Goal: Navigation & Orientation: Understand site structure

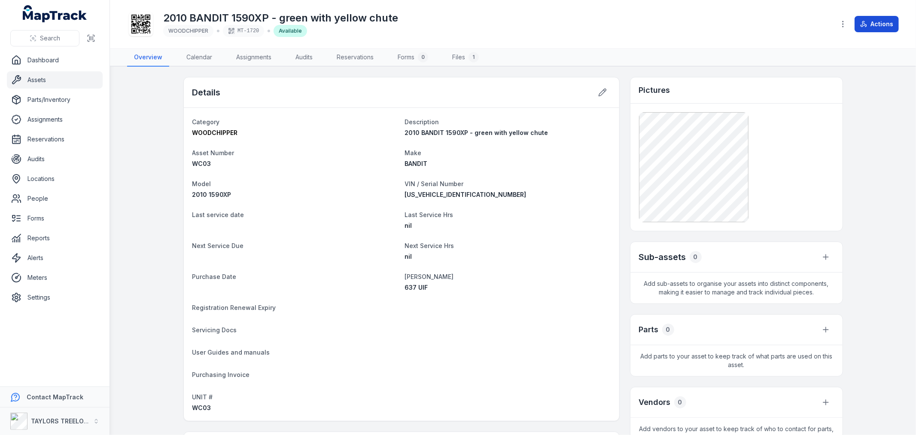
click at [881, 22] on button "Actions" at bounding box center [877, 24] width 44 height 16
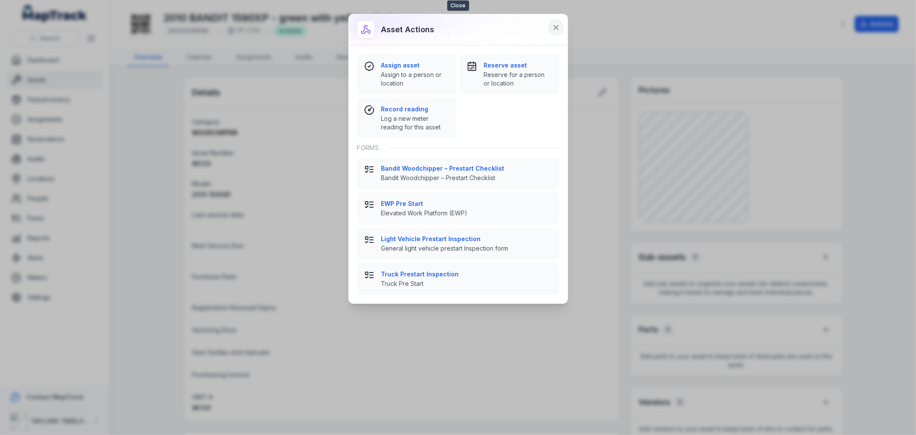
click at [556, 26] on icon at bounding box center [556, 27] width 9 height 9
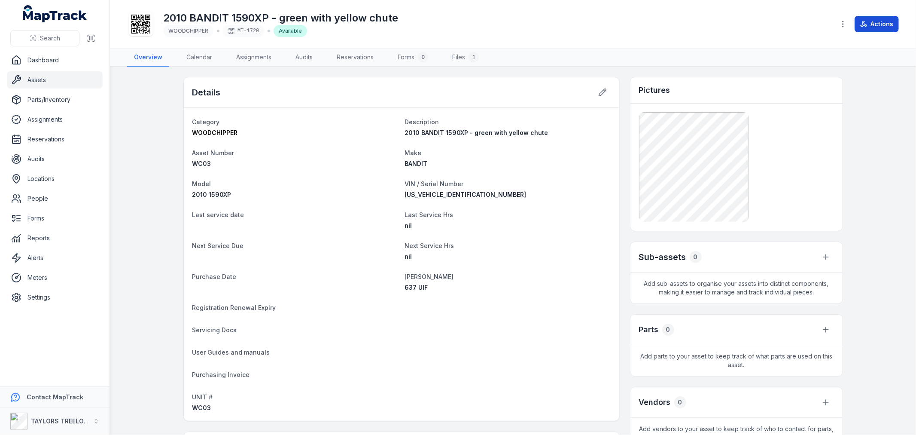
click at [879, 22] on button "Actions" at bounding box center [877, 24] width 44 height 16
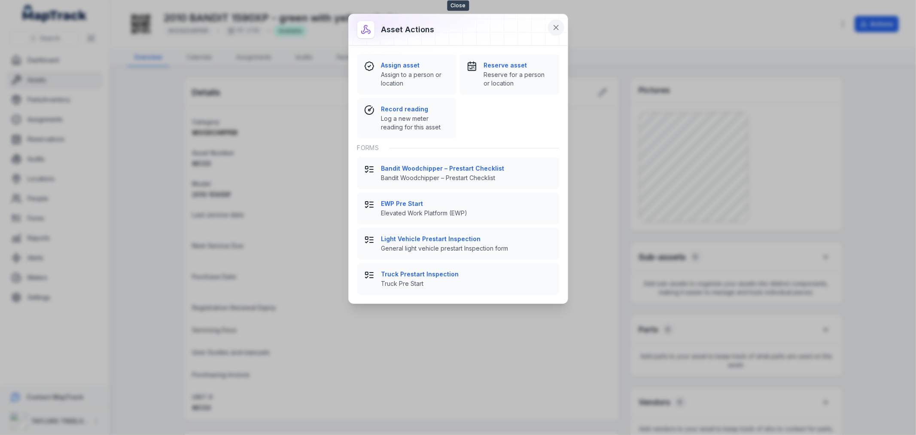
click at [556, 27] on icon at bounding box center [556, 27] width 9 height 9
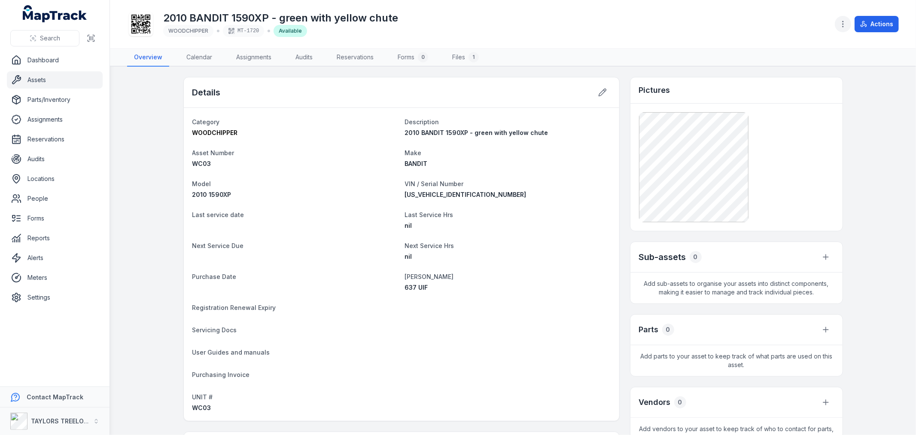
click at [843, 26] on icon "button" at bounding box center [843, 24] width 9 height 9
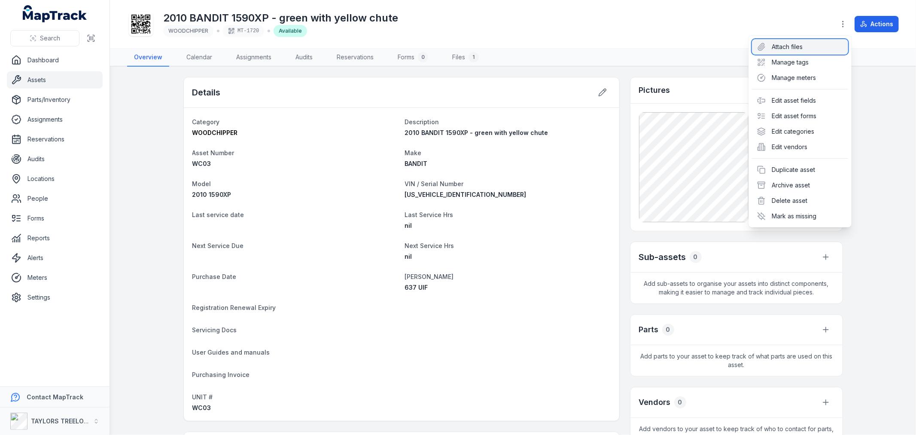
click at [795, 44] on div "Attach files" at bounding box center [800, 46] width 96 height 15
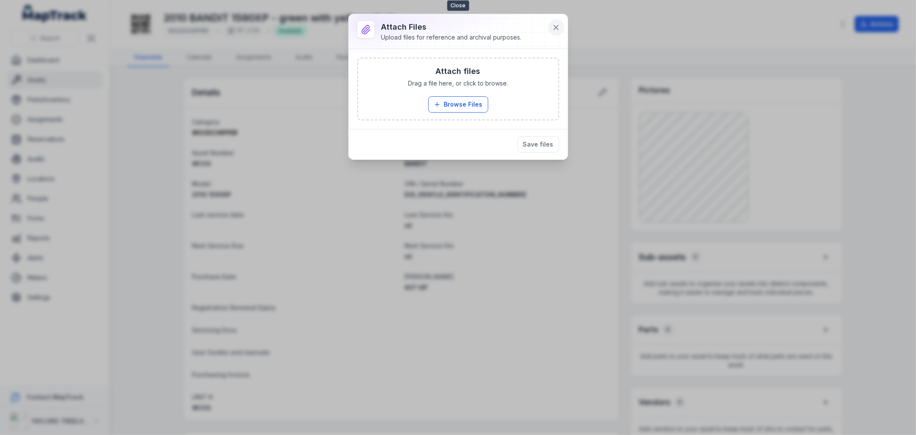
click at [552, 26] on icon at bounding box center [556, 27] width 9 height 9
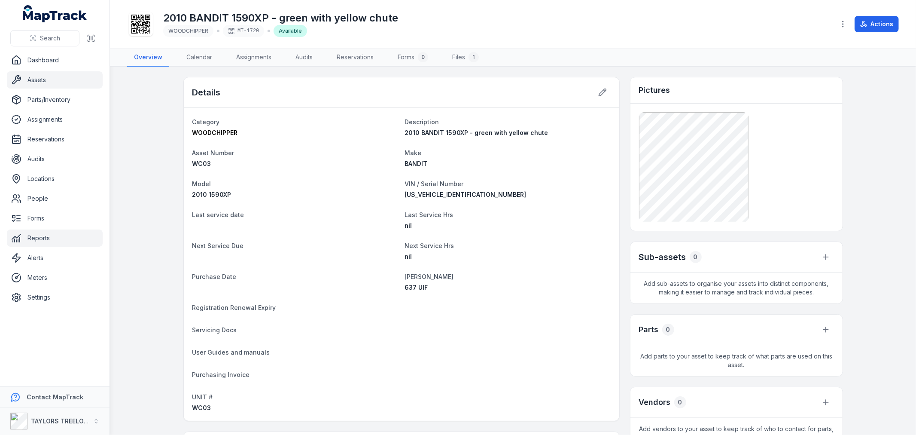
click at [42, 59] on link "Dashboard" at bounding box center [55, 60] width 96 height 17
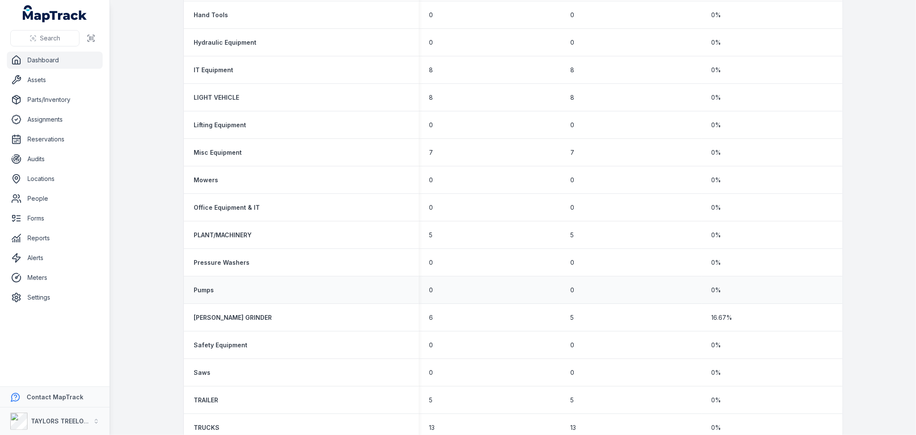
scroll to position [710, 0]
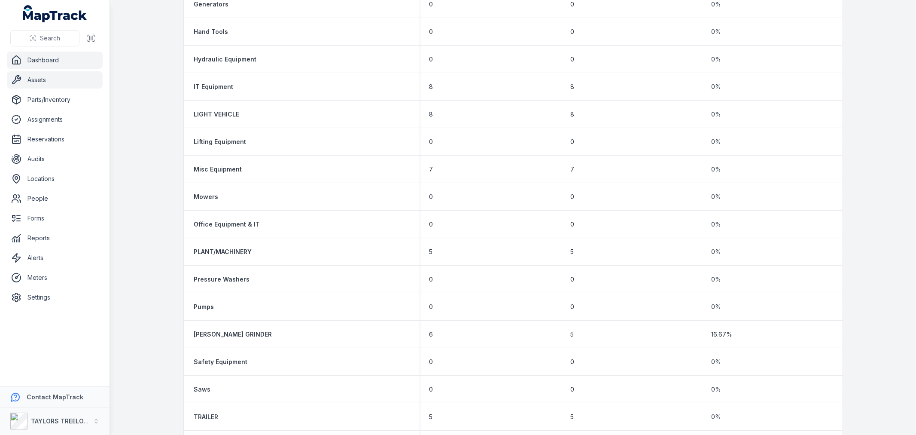
click at [40, 82] on link "Assets" at bounding box center [55, 79] width 96 height 17
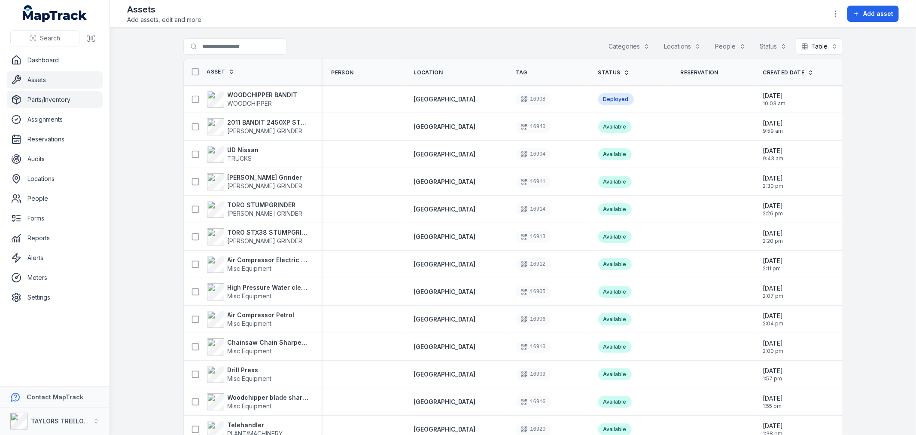
click at [49, 100] on link "Parts/Inventory" at bounding box center [55, 99] width 96 height 17
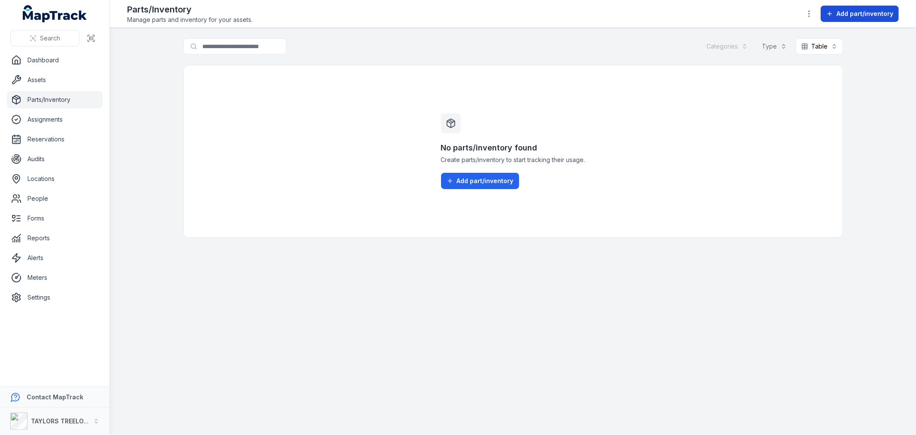
click at [858, 13] on span "Add part/inventory" at bounding box center [864, 13] width 57 height 9
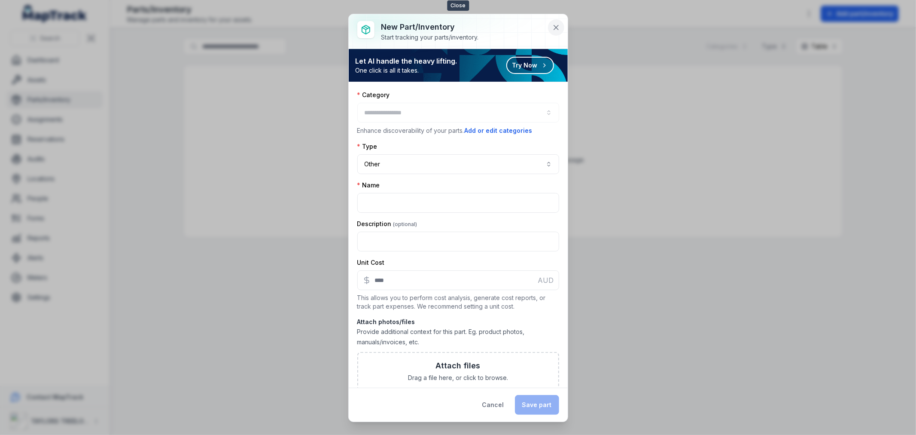
click at [558, 28] on icon at bounding box center [556, 27] width 9 height 9
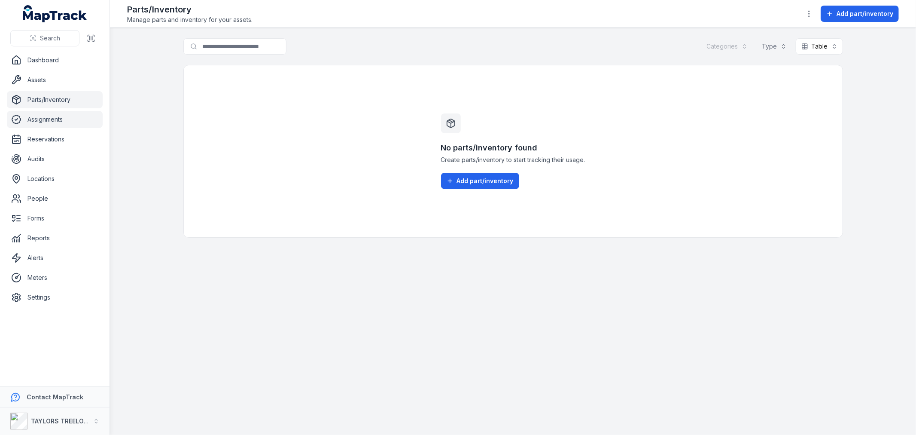
click at [36, 116] on link "Assignments" at bounding box center [55, 119] width 96 height 17
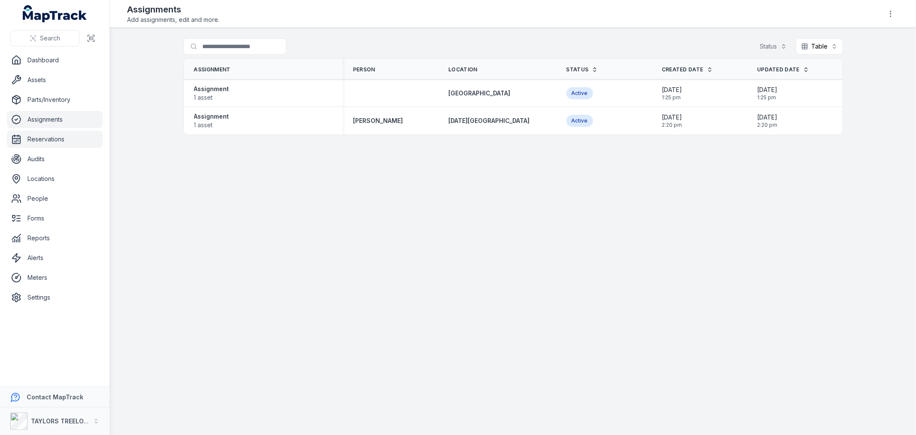
click at [49, 138] on link "Reservations" at bounding box center [55, 139] width 96 height 17
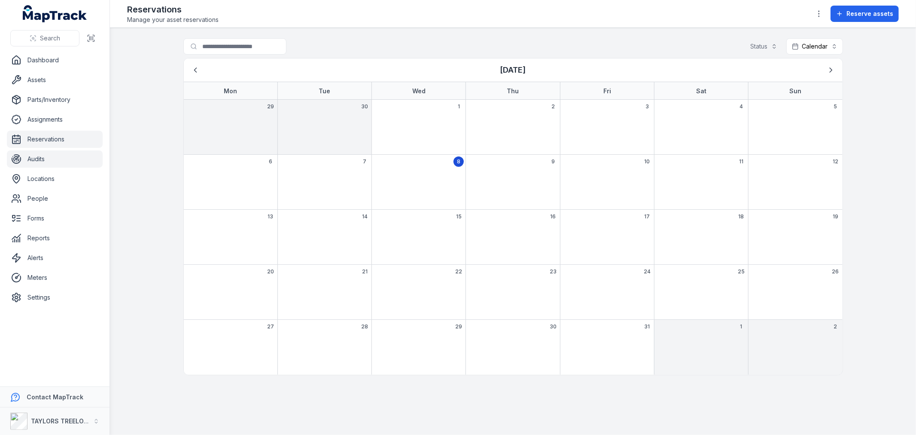
click at [40, 158] on link "Audits" at bounding box center [55, 158] width 96 height 17
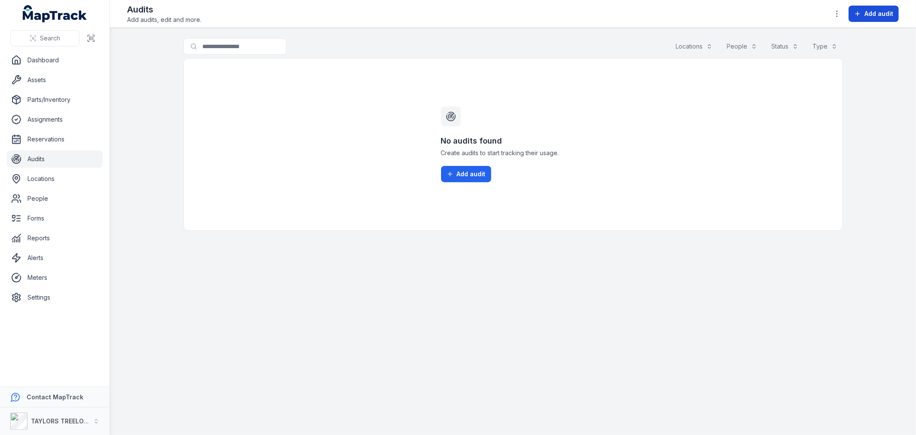
click at [882, 13] on span "Add audit" at bounding box center [878, 13] width 29 height 9
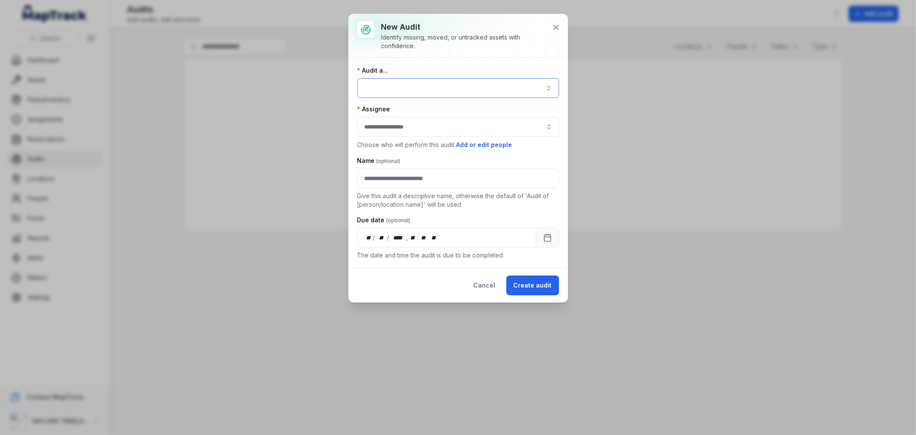
click at [545, 88] on button "button" at bounding box center [458, 88] width 202 height 20
click at [275, 130] on div "New audit Identify missing, moved, or untracked assets with confidence. Audit a…" at bounding box center [458, 217] width 916 height 435
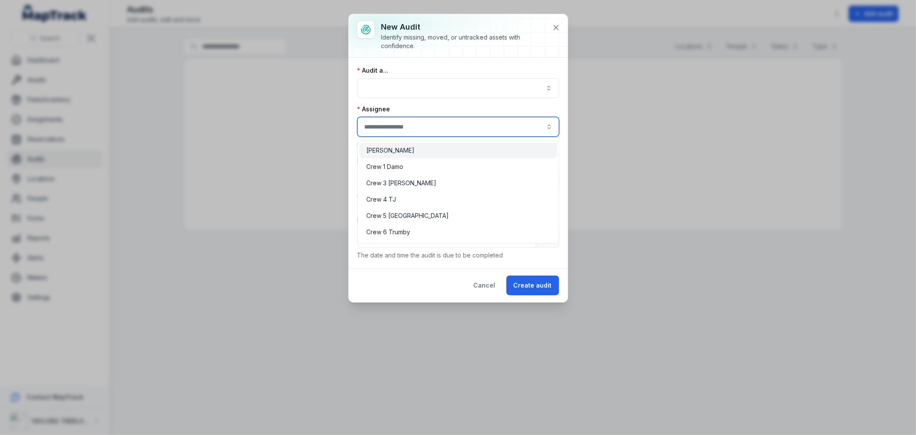
click at [429, 128] on input "audit-add:assignee_id-label" at bounding box center [458, 127] width 202 height 20
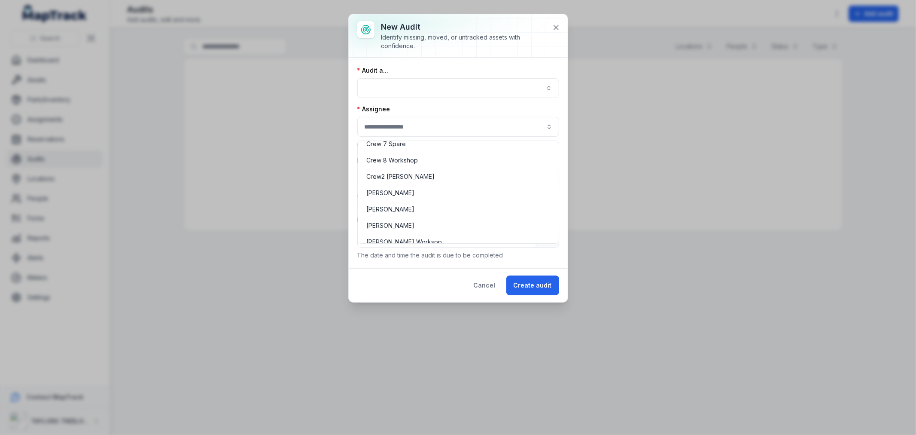
click at [453, 356] on div "New audit Identify missing, moved, or untracked assets with confidence. Audit a…" at bounding box center [458, 217] width 916 height 435
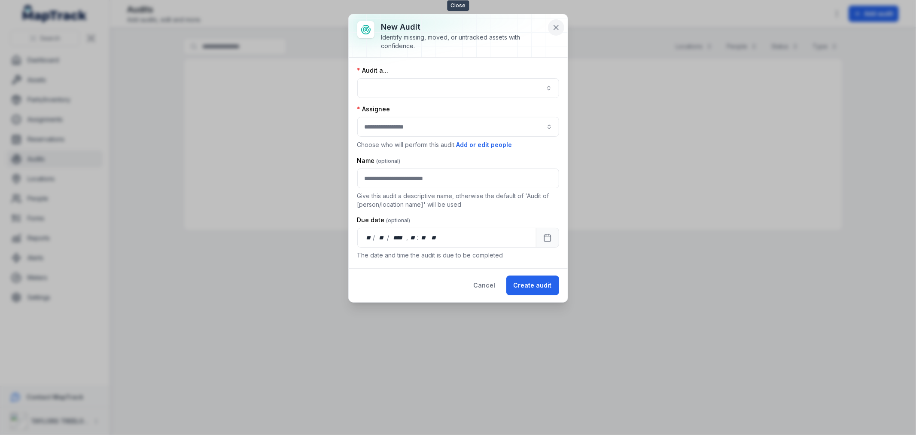
click at [558, 27] on icon at bounding box center [556, 27] width 9 height 9
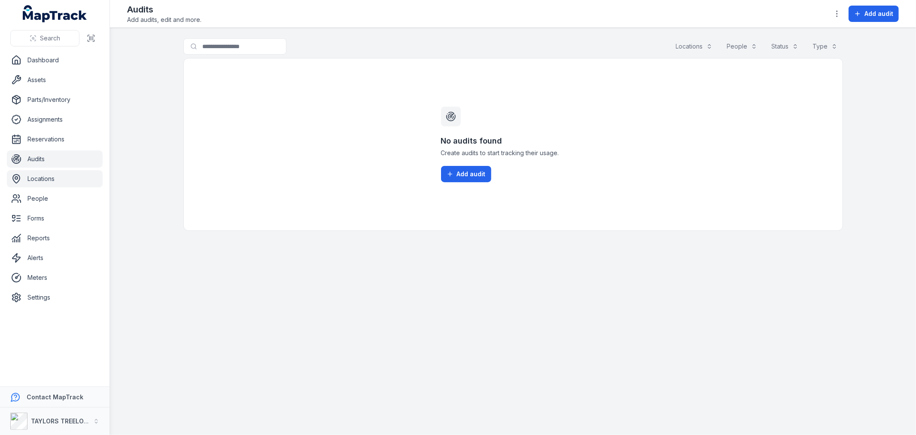
click at [48, 177] on link "Locations" at bounding box center [55, 178] width 96 height 17
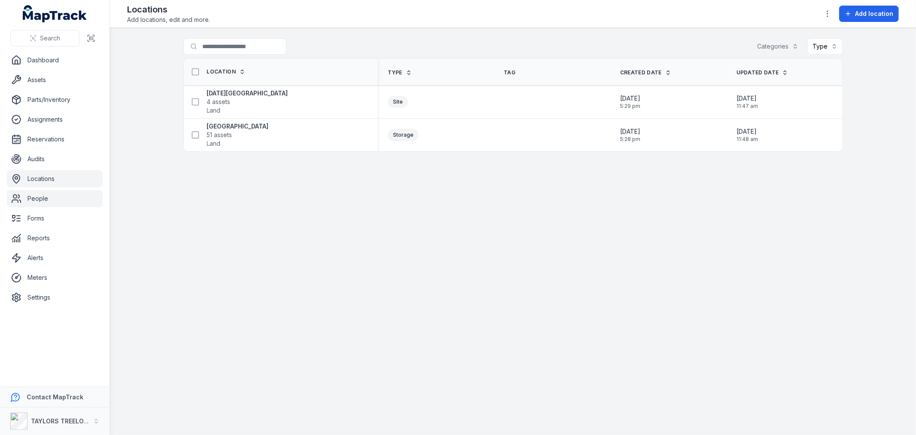
click at [45, 198] on link "People" at bounding box center [55, 198] width 96 height 17
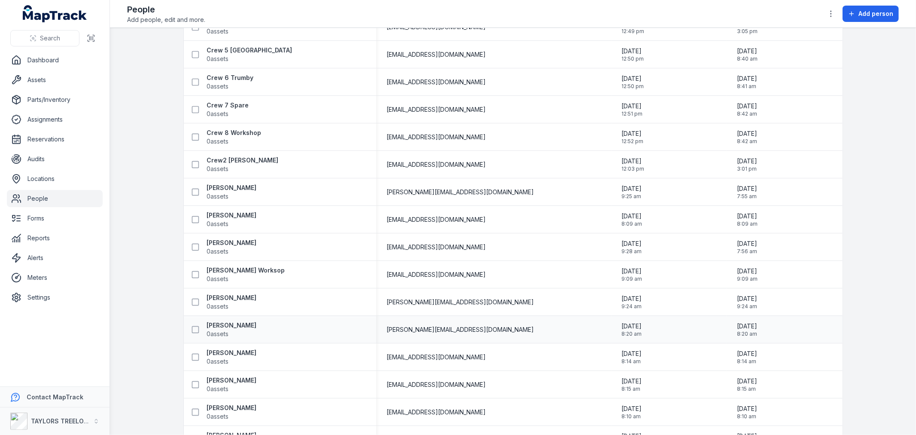
scroll to position [191, 0]
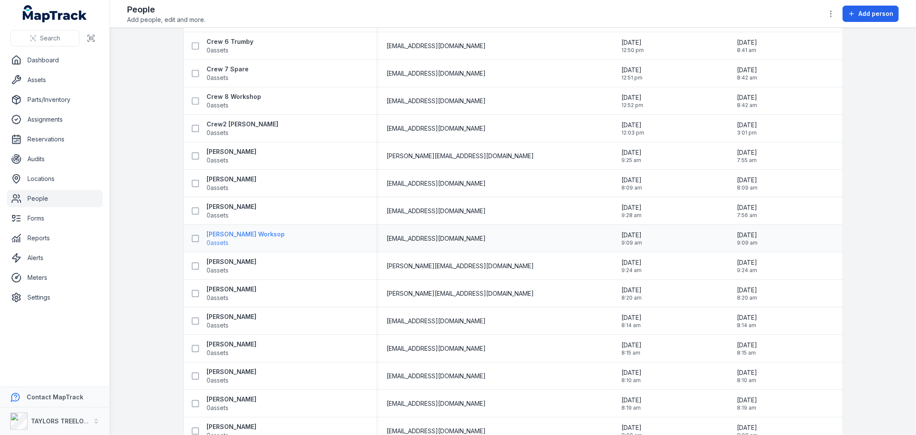
click at [225, 237] on strong "[PERSON_NAME] Worksop" at bounding box center [246, 234] width 78 height 9
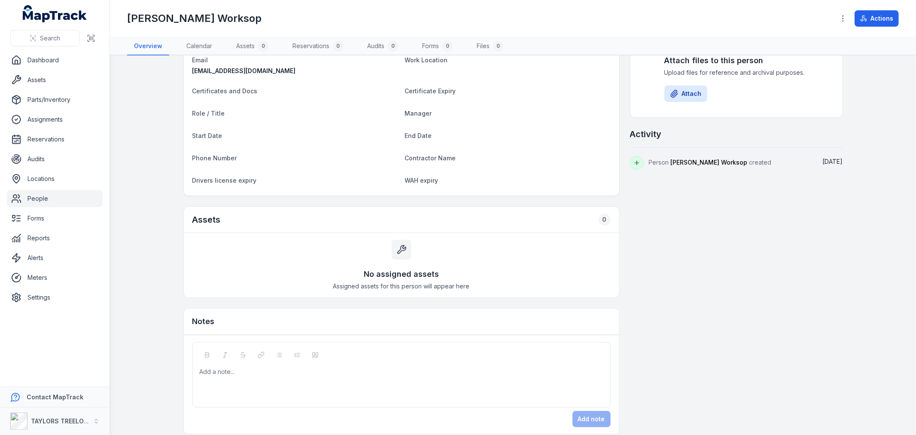
scroll to position [91, 0]
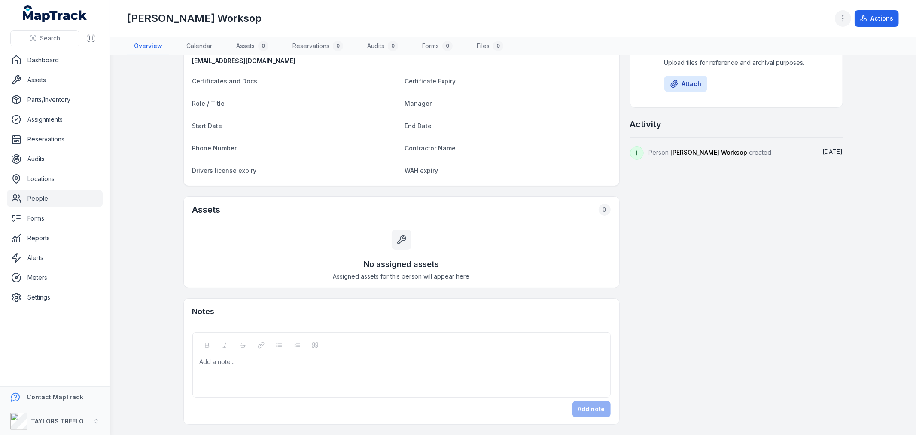
click at [843, 19] on circle "button" at bounding box center [842, 18] width 1 height 1
click at [763, 255] on div "Toggle Navigation [PERSON_NAME] Worksop Actions Overview Calendar Assets 0 Rese…" at bounding box center [513, 217] width 806 height 435
click at [42, 220] on link "Forms" at bounding box center [55, 218] width 96 height 17
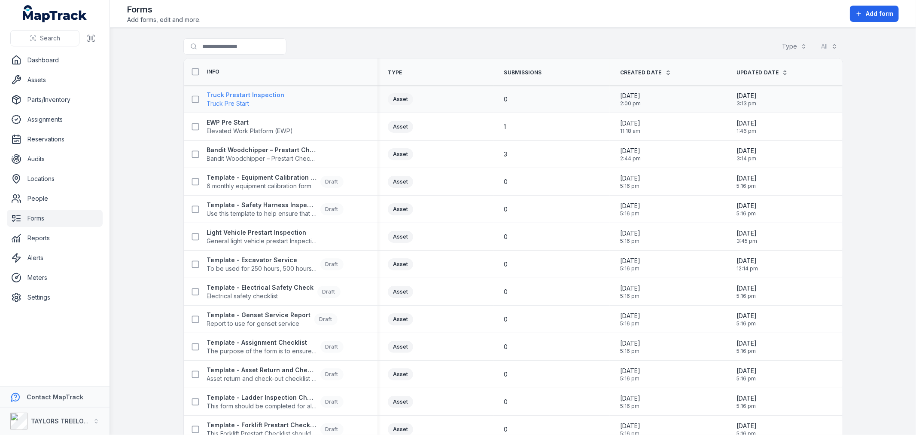
click at [232, 97] on strong "Truck Prestart Inspection" at bounding box center [246, 95] width 78 height 9
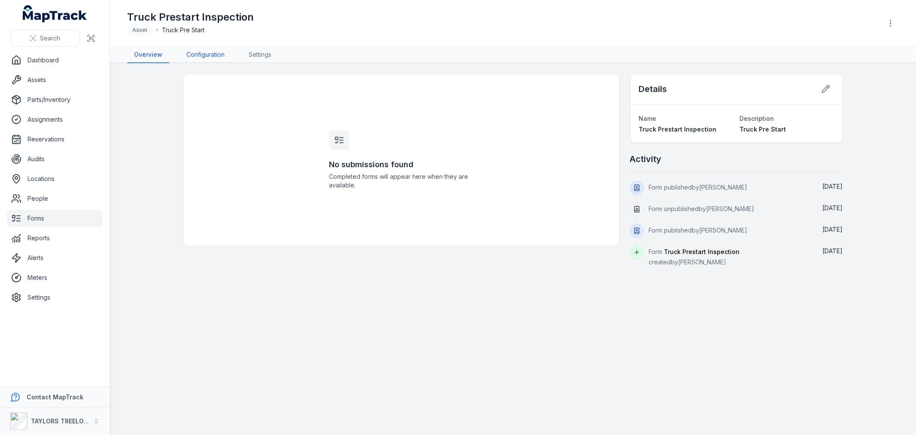
click at [207, 56] on link "Configuration" at bounding box center [205, 55] width 52 height 16
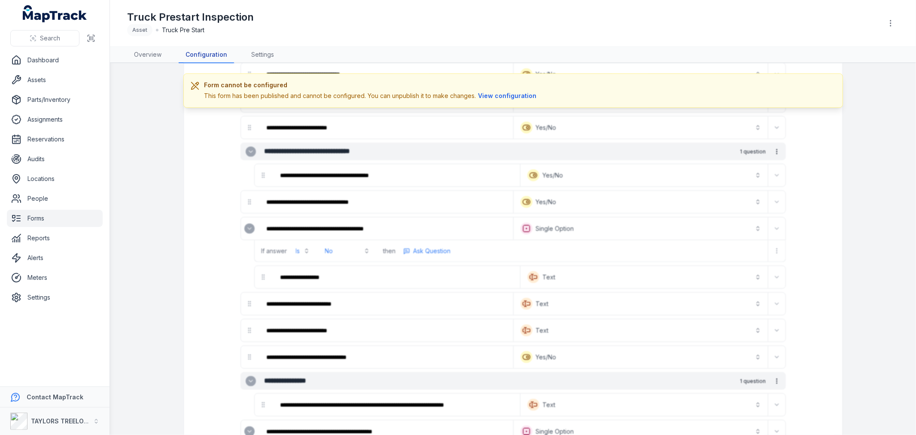
scroll to position [859, 0]
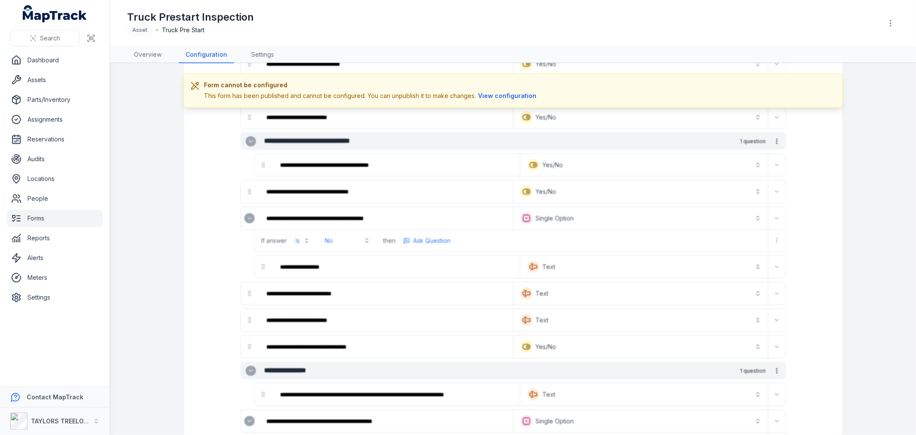
click at [881, 177] on main "**********" at bounding box center [513, 248] width 806 height 371
click at [40, 240] on link "Reports" at bounding box center [55, 237] width 96 height 17
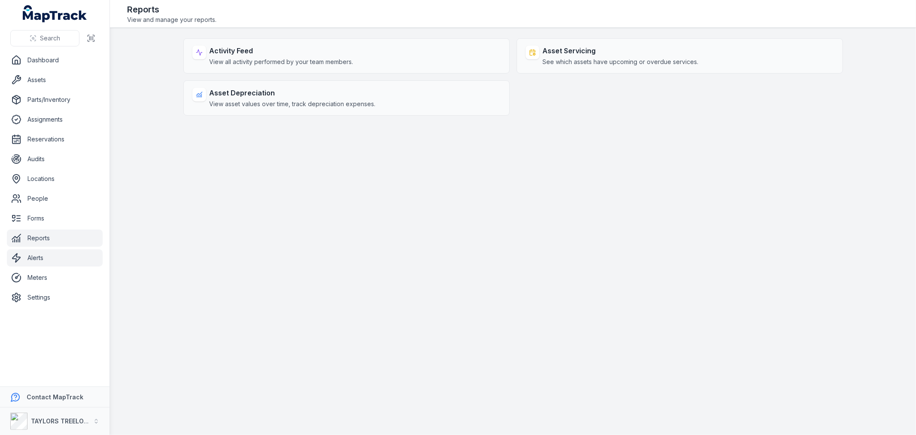
click at [40, 259] on link "Alerts" at bounding box center [55, 257] width 96 height 17
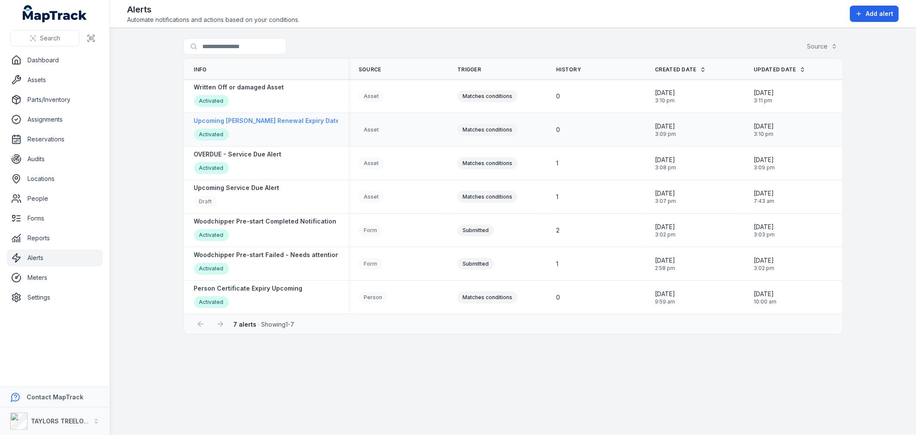
click at [258, 123] on strong "Upcoming [PERSON_NAME] Renewal Expiry Date Alert" at bounding box center [275, 120] width 162 height 9
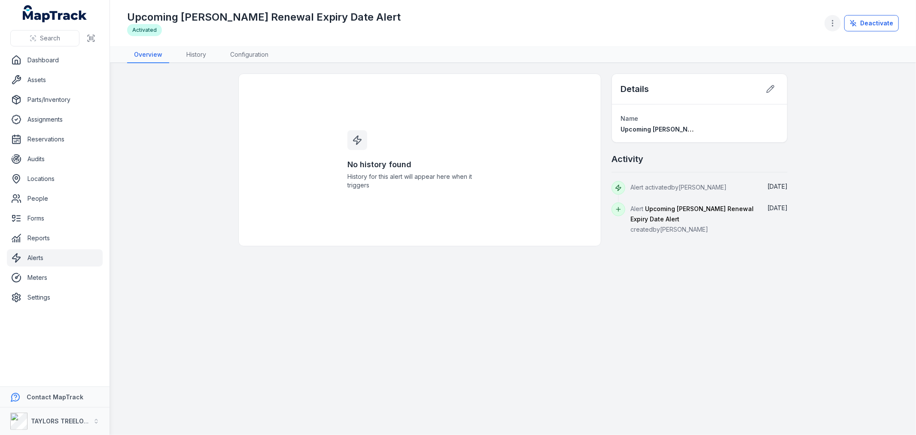
click at [836, 24] on icon "button" at bounding box center [832, 23] width 9 height 9
click at [867, 134] on div "Toggle Navigation Upcoming [PERSON_NAME] Renewal Expiry Date Alert Activated De…" at bounding box center [513, 217] width 806 height 435
click at [834, 27] on icon "button" at bounding box center [832, 23] width 9 height 9
click at [39, 278] on div "Search Dashboard Assets Parts/Inventory Assignments Reservations Audits Locatio…" at bounding box center [458, 217] width 916 height 435
click at [39, 278] on link "Meters" at bounding box center [55, 277] width 96 height 17
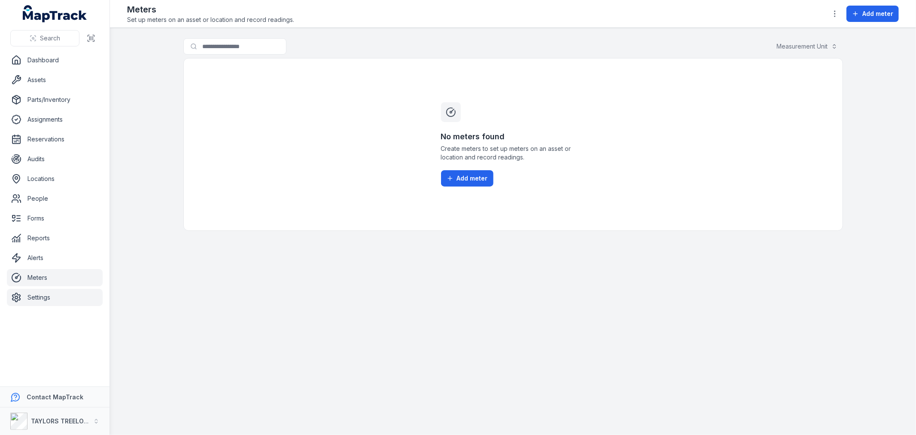
click at [41, 295] on link "Settings" at bounding box center [55, 297] width 96 height 17
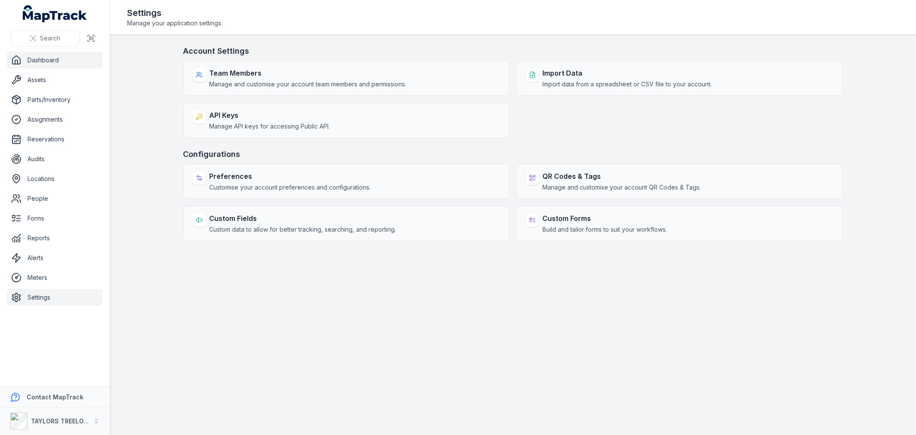
click at [37, 62] on link "Dashboard" at bounding box center [55, 60] width 96 height 17
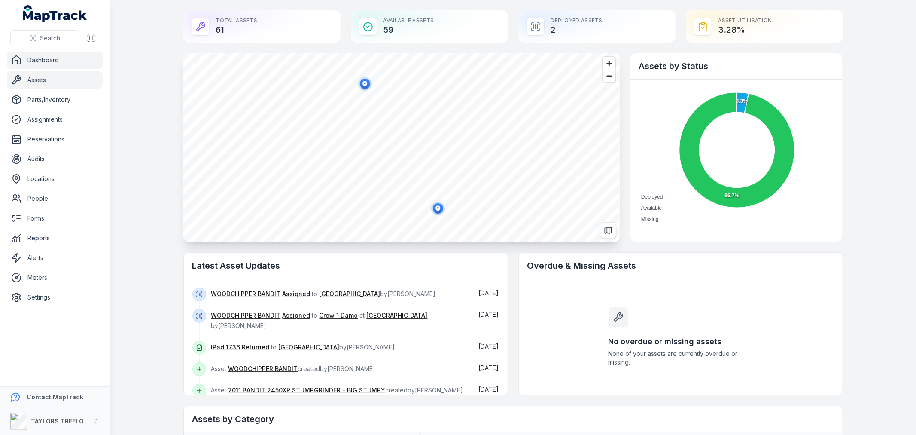
click at [41, 83] on link "Assets" at bounding box center [55, 79] width 96 height 17
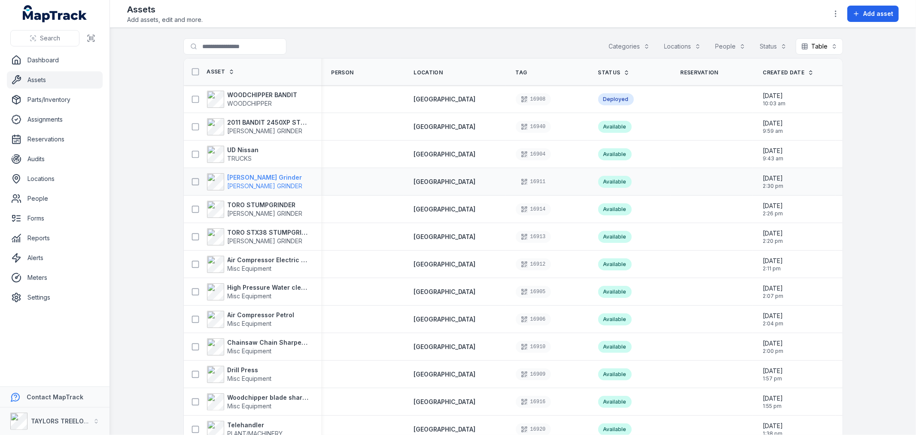
click at [243, 179] on strong "[PERSON_NAME] Grinder" at bounding box center [265, 177] width 75 height 9
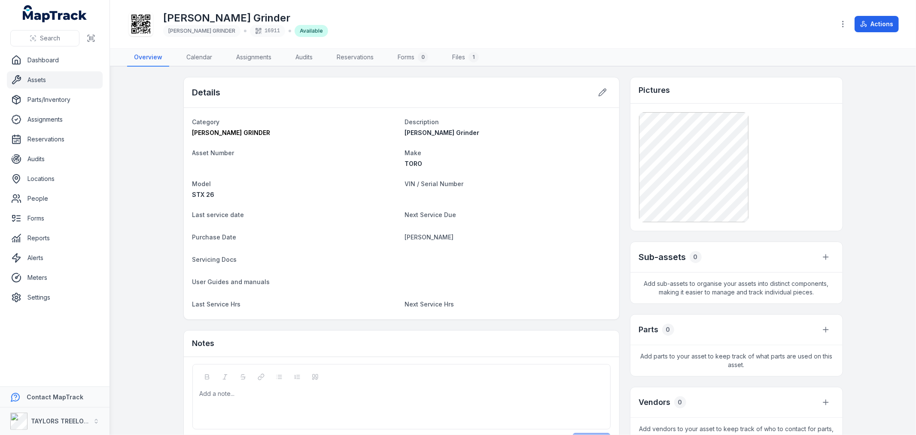
click at [44, 79] on link "Assets" at bounding box center [55, 79] width 96 height 17
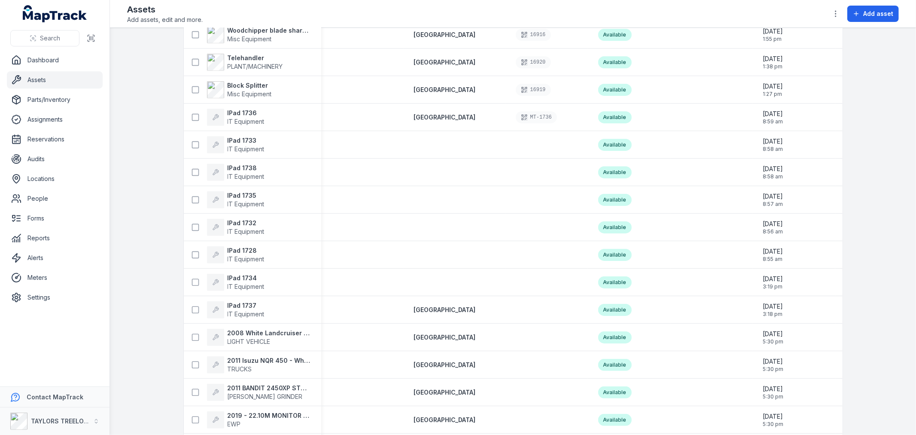
scroll to position [429, 0]
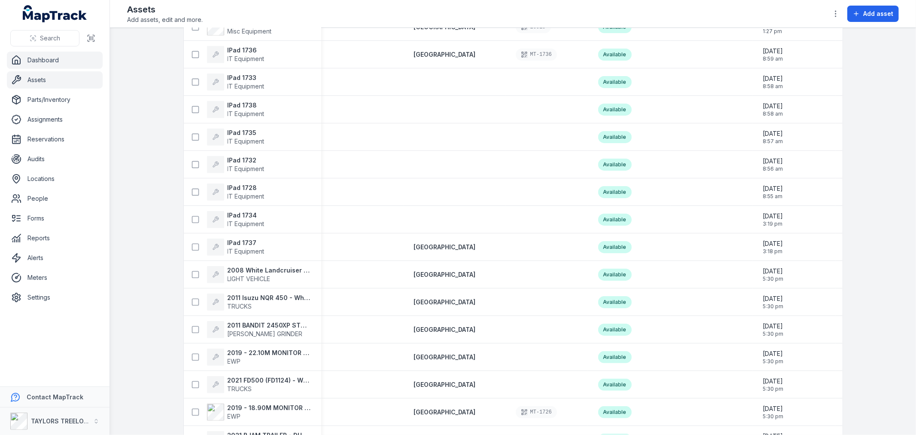
click at [33, 56] on link "Dashboard" at bounding box center [55, 60] width 96 height 17
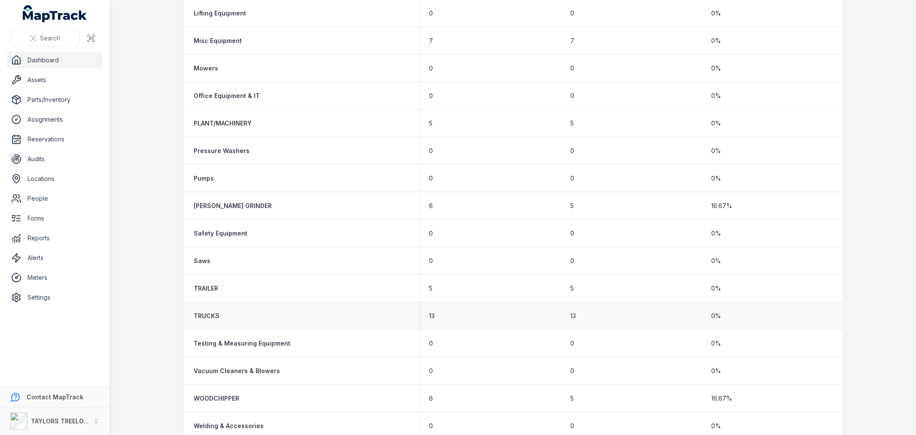
scroll to position [853, 0]
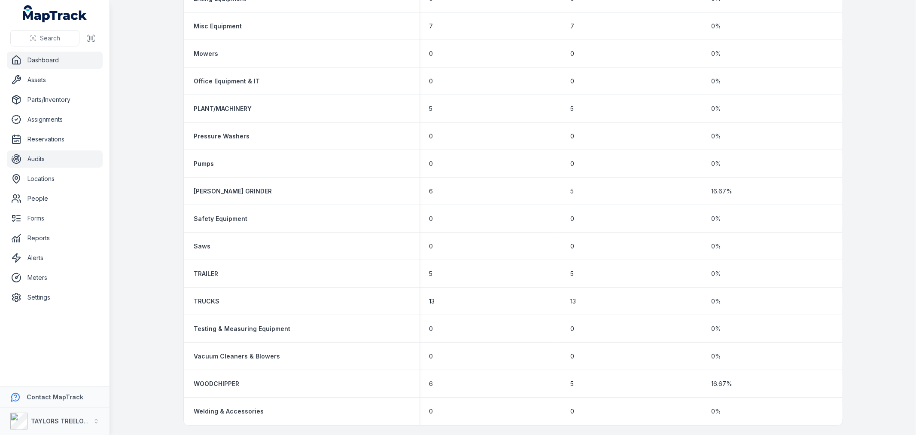
click at [40, 162] on link "Audits" at bounding box center [55, 158] width 96 height 17
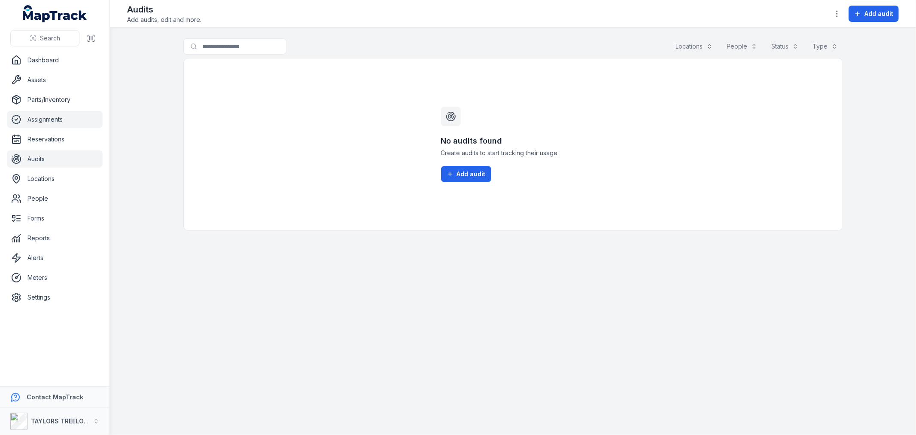
click at [43, 118] on link "Assignments" at bounding box center [55, 119] width 96 height 17
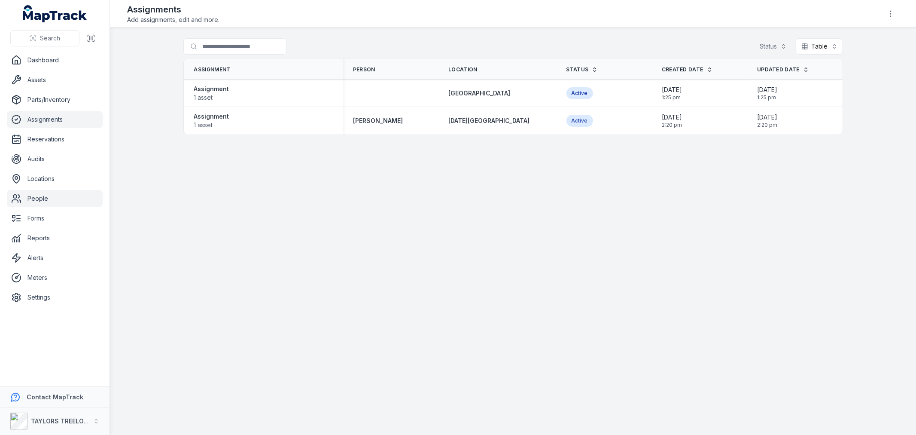
click at [40, 196] on link "People" at bounding box center [55, 198] width 96 height 17
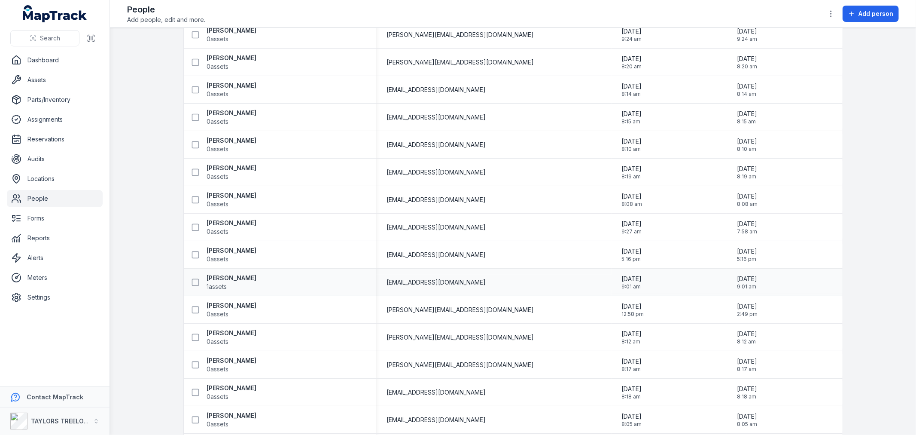
scroll to position [477, 0]
click at [833, 13] on icon "button" at bounding box center [831, 13] width 9 height 9
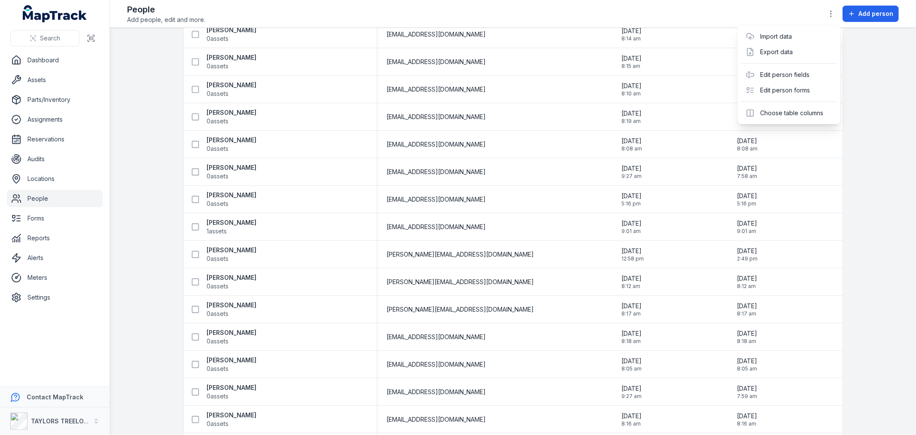
click at [865, 69] on div "Toggle Navigation People Add people, edit and more. Add person Search for peopl…" at bounding box center [513, 217] width 806 height 435
